Goal: Task Accomplishment & Management: Manage account settings

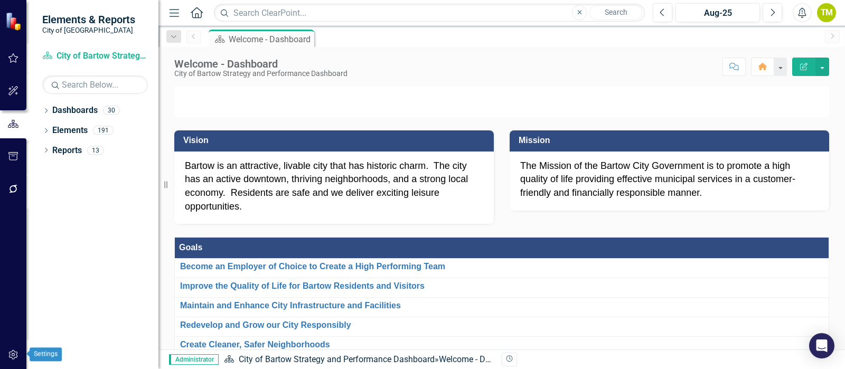
click at [16, 354] on icon "button" at bounding box center [13, 355] width 11 height 8
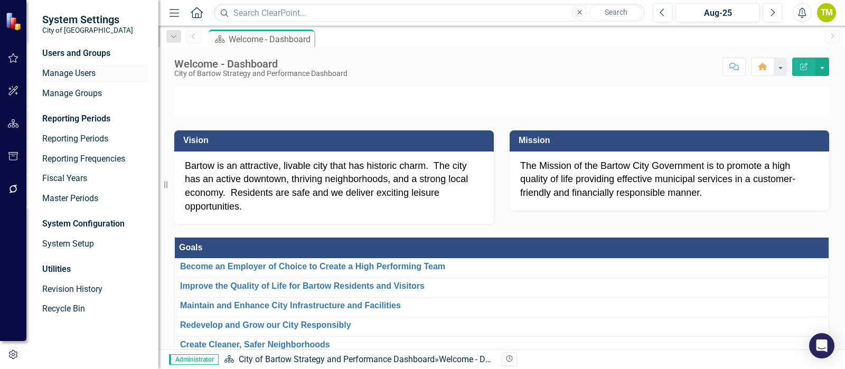
click at [82, 67] on div "Manage Users" at bounding box center [95, 73] width 106 height 17
click at [78, 75] on link "Manage Users" at bounding box center [95, 74] width 106 height 12
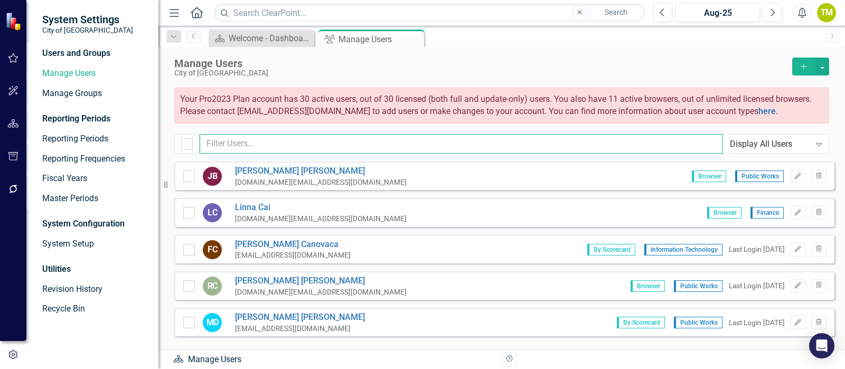
click at [230, 141] on input "text" at bounding box center [462, 144] width 524 height 20
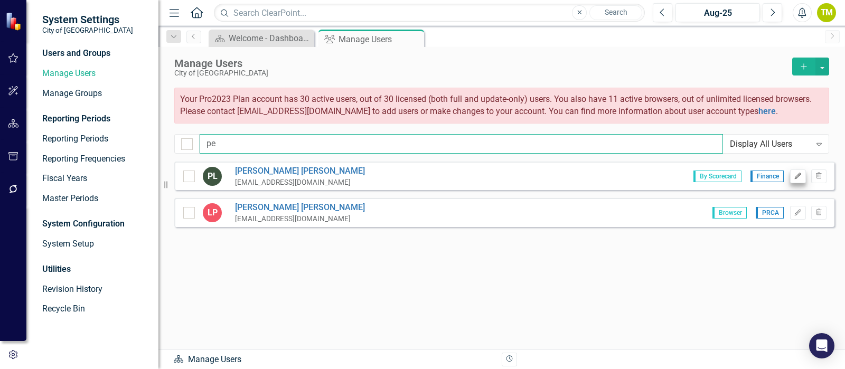
type input "pe"
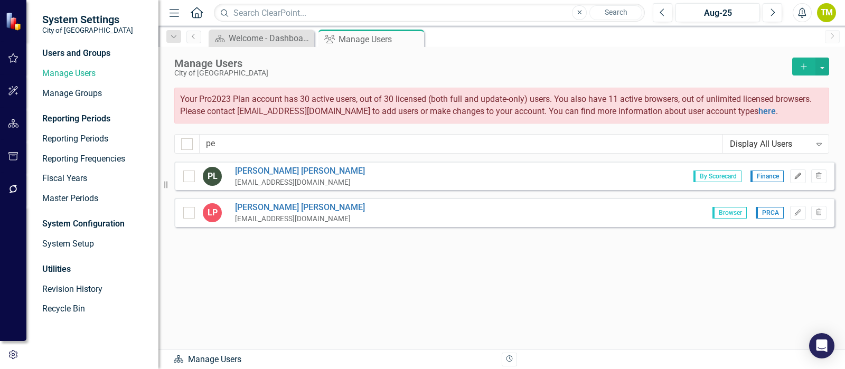
click at [800, 176] on icon "Edit" at bounding box center [798, 176] width 8 height 6
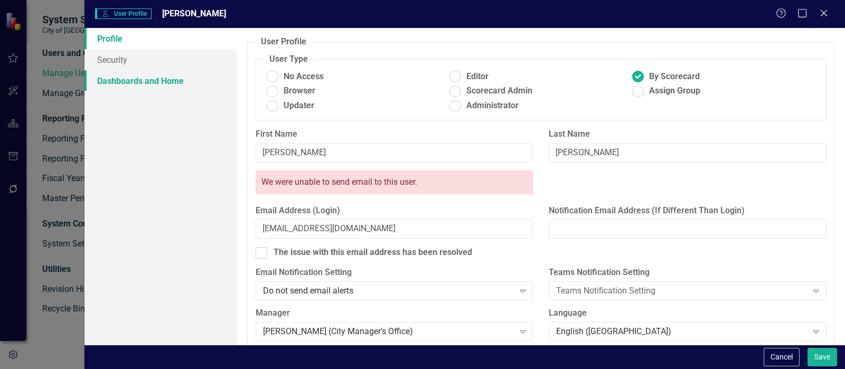
click at [118, 85] on link "Dashboards and Home" at bounding box center [161, 80] width 152 height 21
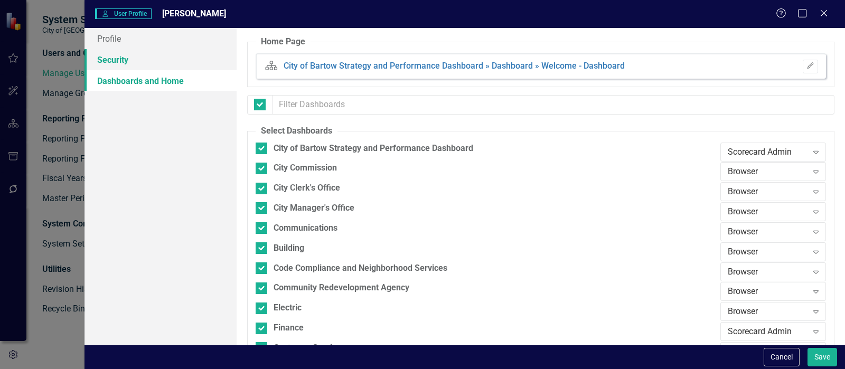
click at [111, 62] on link "Security" at bounding box center [161, 59] width 152 height 21
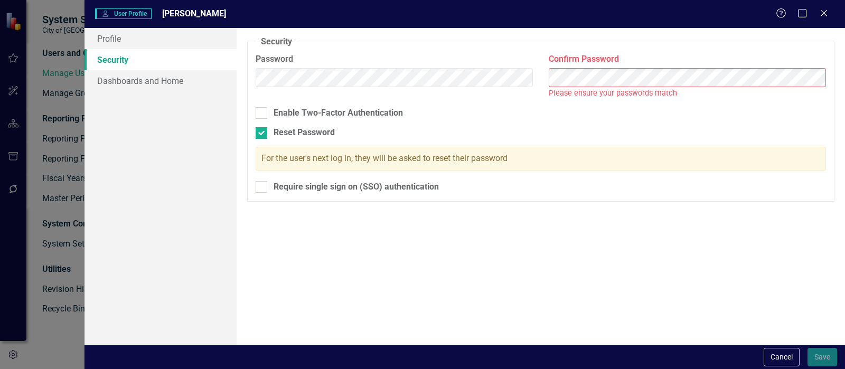
click at [454, 124] on fieldset "Security As an administrator, you can use this page to set the user's password,…" at bounding box center [541, 119] width 588 height 166
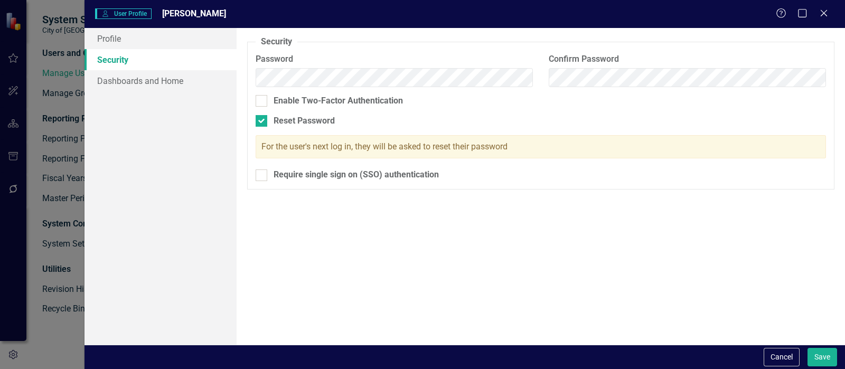
click at [399, 267] on div "Security As an administrator, you can use this page to set the user's password,…" at bounding box center [541, 186] width 609 height 317
click at [817, 356] on button "Save" at bounding box center [823, 357] width 30 height 18
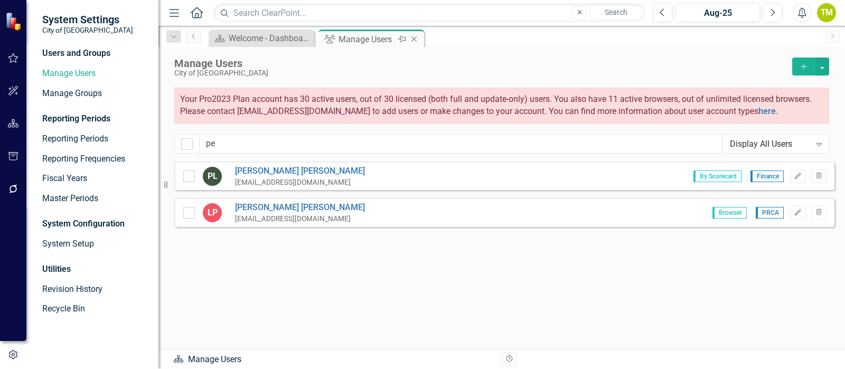
click at [416, 39] on icon "Close" at bounding box center [414, 39] width 11 height 8
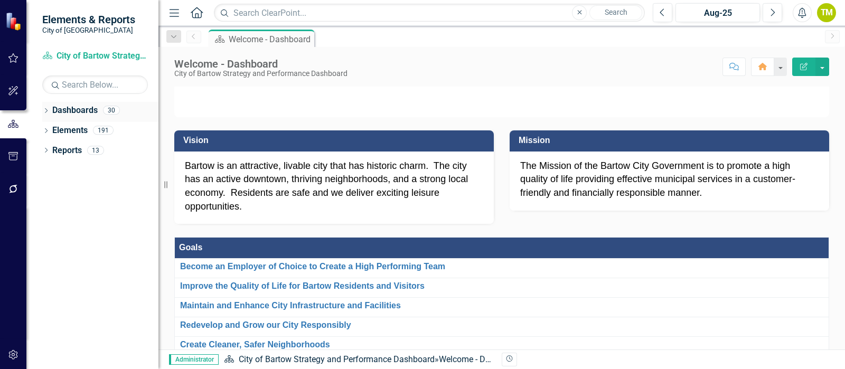
click at [44, 109] on icon "Dropdown" at bounding box center [45, 112] width 7 height 6
click at [50, 131] on icon "Dropdown" at bounding box center [52, 130] width 8 height 6
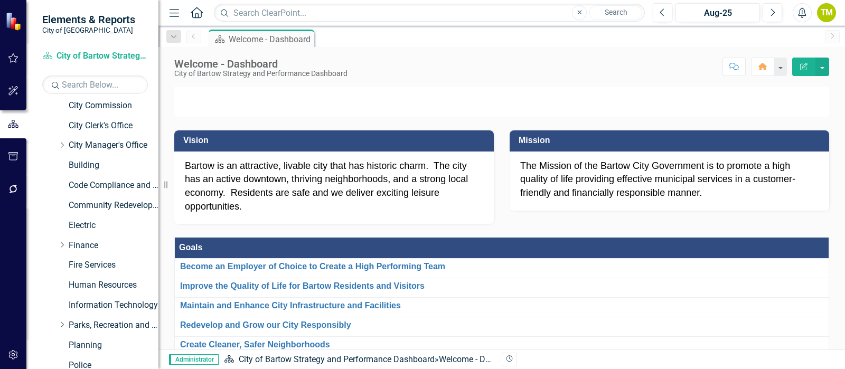
scroll to position [66, 0]
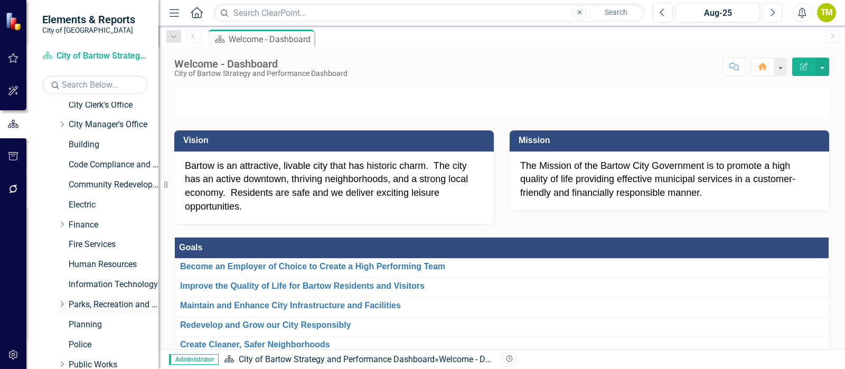
click at [75, 306] on link "Parks, Recreation and Cultural Arts" at bounding box center [114, 305] width 90 height 12
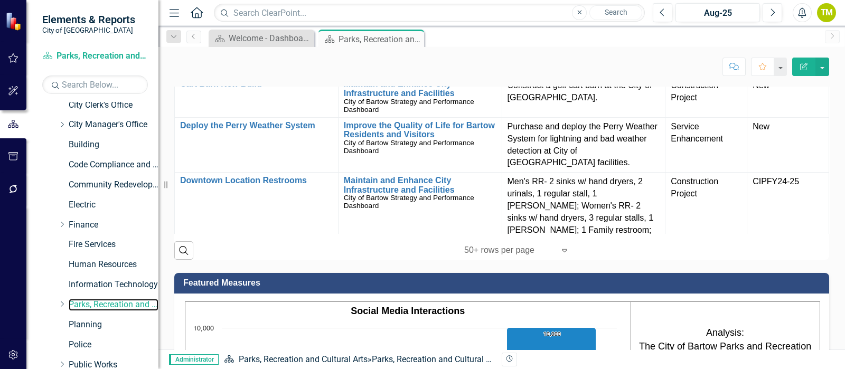
scroll to position [1123, 0]
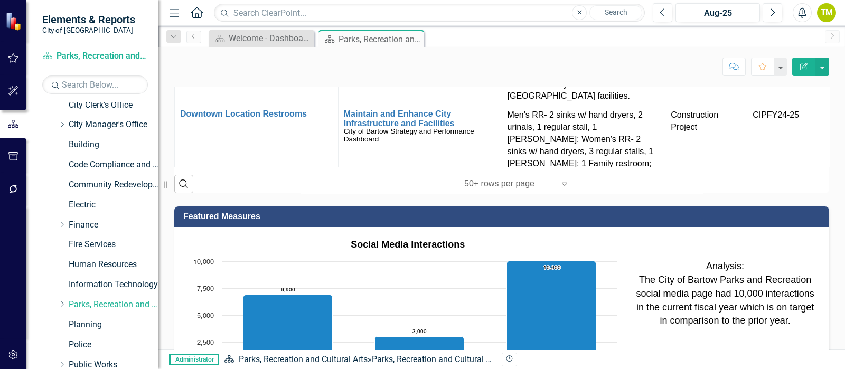
click at [502, 191] on div at bounding box center [509, 184] width 90 height 14
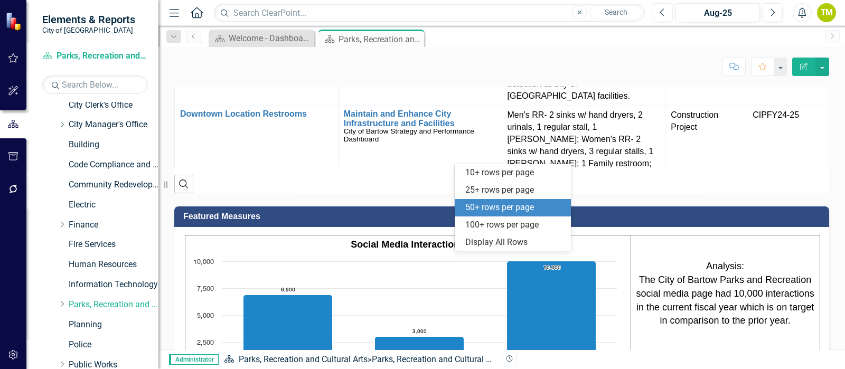
click at [379, 193] on div "Search ‹ Previous 1 (current) › Next 5 results available. Use Up and Down to ch…" at bounding box center [501, 180] width 655 height 26
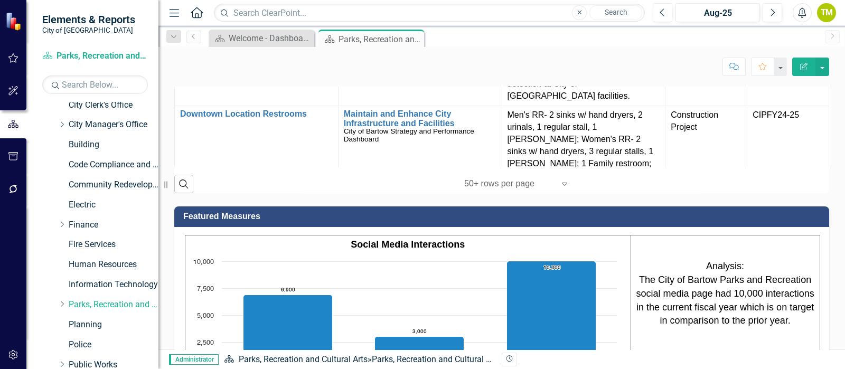
click at [483, 191] on div at bounding box center [509, 184] width 90 height 14
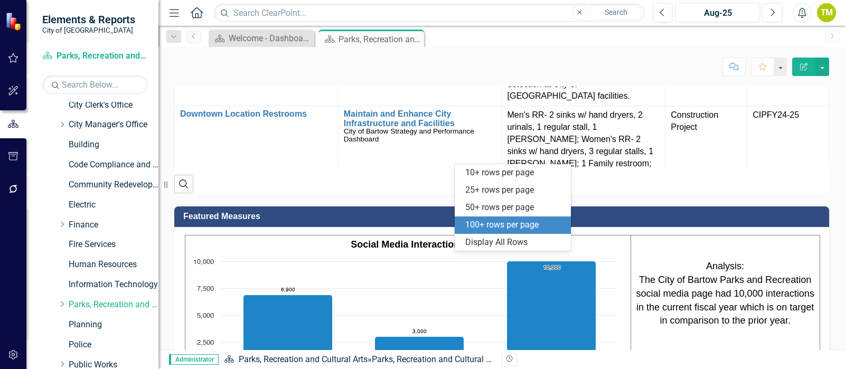
click at [478, 229] on div "100+ rows per page" at bounding box center [514, 225] width 99 height 12
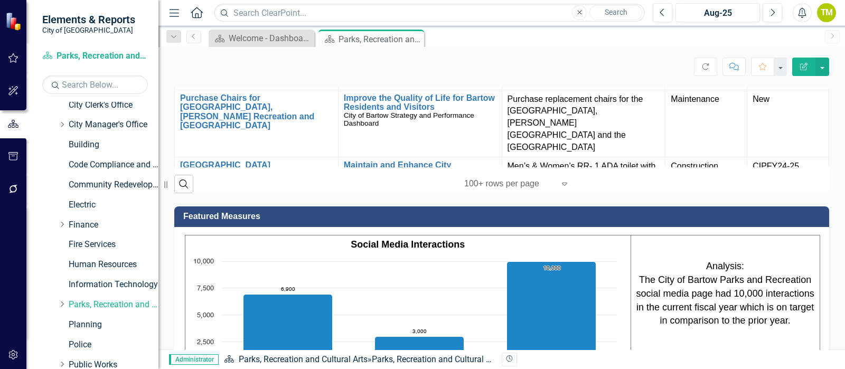
scroll to position [924, 0]
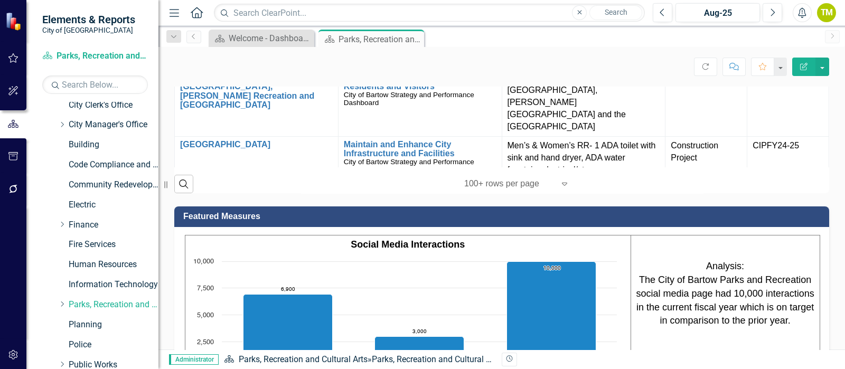
click at [246, 192] on link "Reading Walking Trail" at bounding box center [256, 188] width 153 height 10
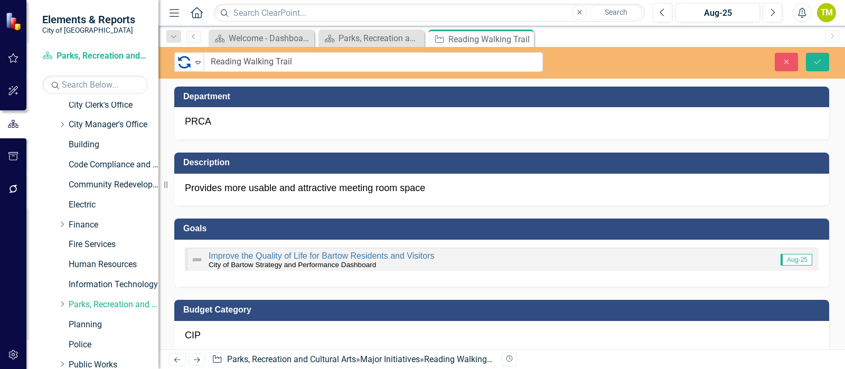
click at [226, 61] on input "Reading Walking Trail" at bounding box center [373, 62] width 339 height 20
click at [277, 113] on div "PRCA" at bounding box center [501, 123] width 655 height 32
click at [790, 59] on icon "Close" at bounding box center [787, 61] width 10 height 7
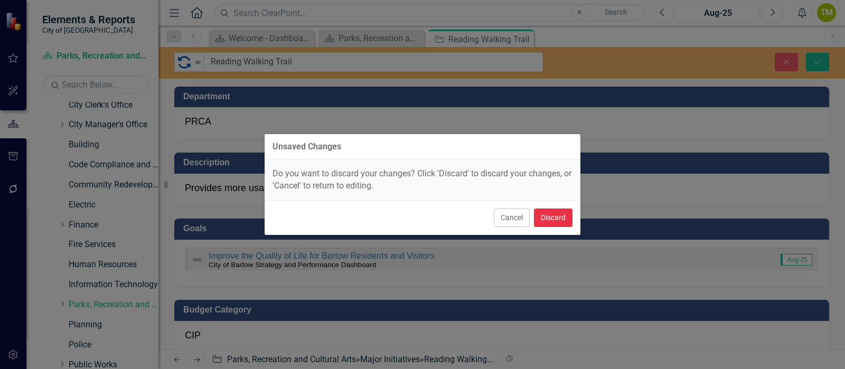
click at [560, 214] on button "Discard" at bounding box center [553, 218] width 39 height 18
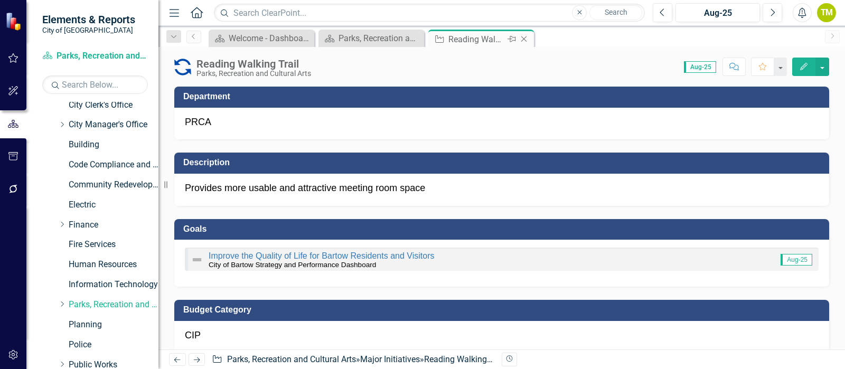
click at [529, 35] on icon "Close" at bounding box center [524, 39] width 11 height 8
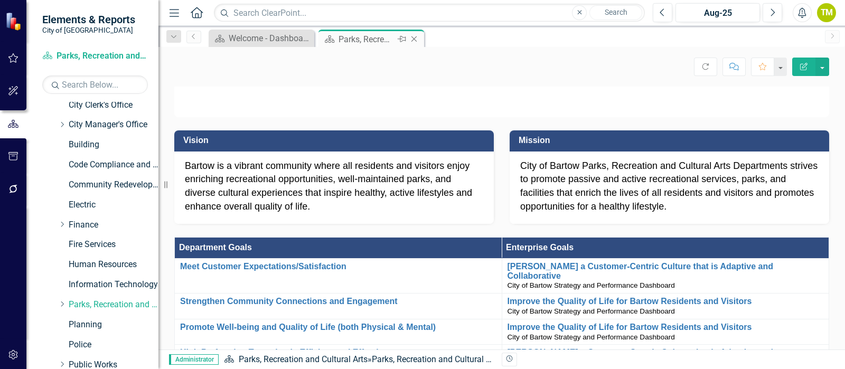
click at [416, 39] on icon "Close" at bounding box center [414, 39] width 11 height 8
